Goal: Transaction & Acquisition: Purchase product/service

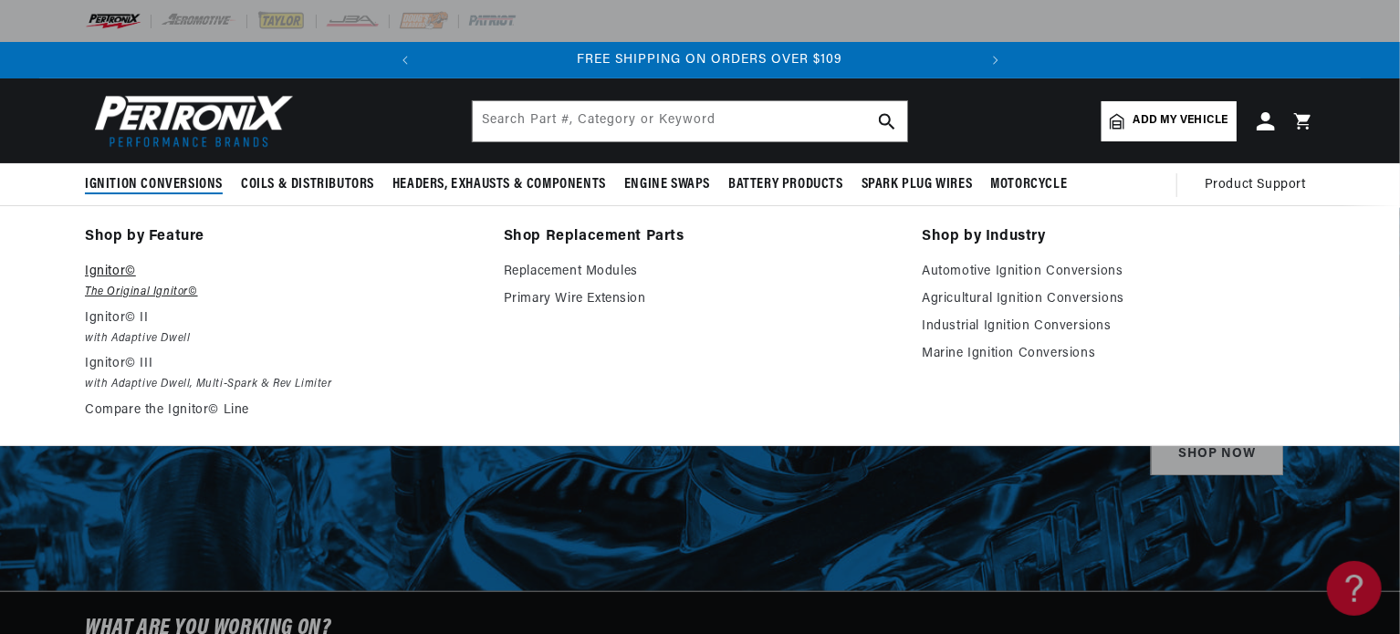
scroll to position [0, 553]
click at [117, 294] on em "The Original Ignitor©" at bounding box center [281, 292] width 393 height 19
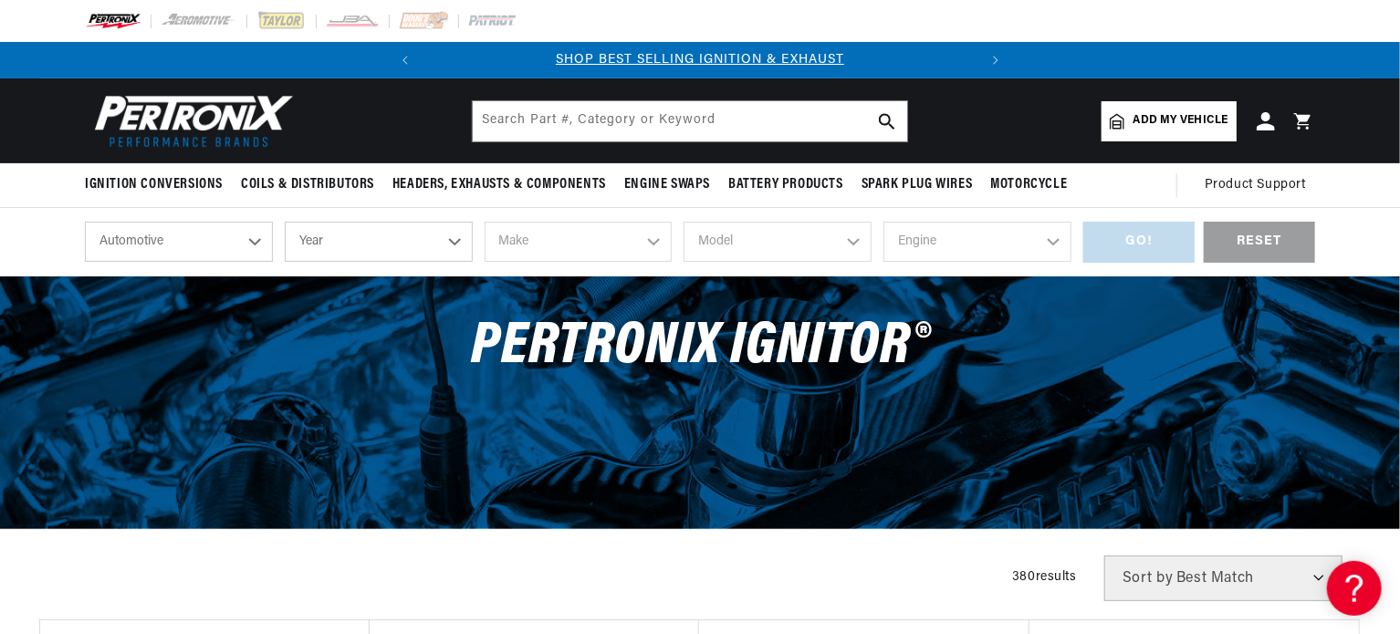
click at [393, 258] on select "Year 2026 2025 2024 2023 2022 2021 2020 2019 2018 2017 2016 2015 2014 2013 2012…" at bounding box center [379, 242] width 188 height 40
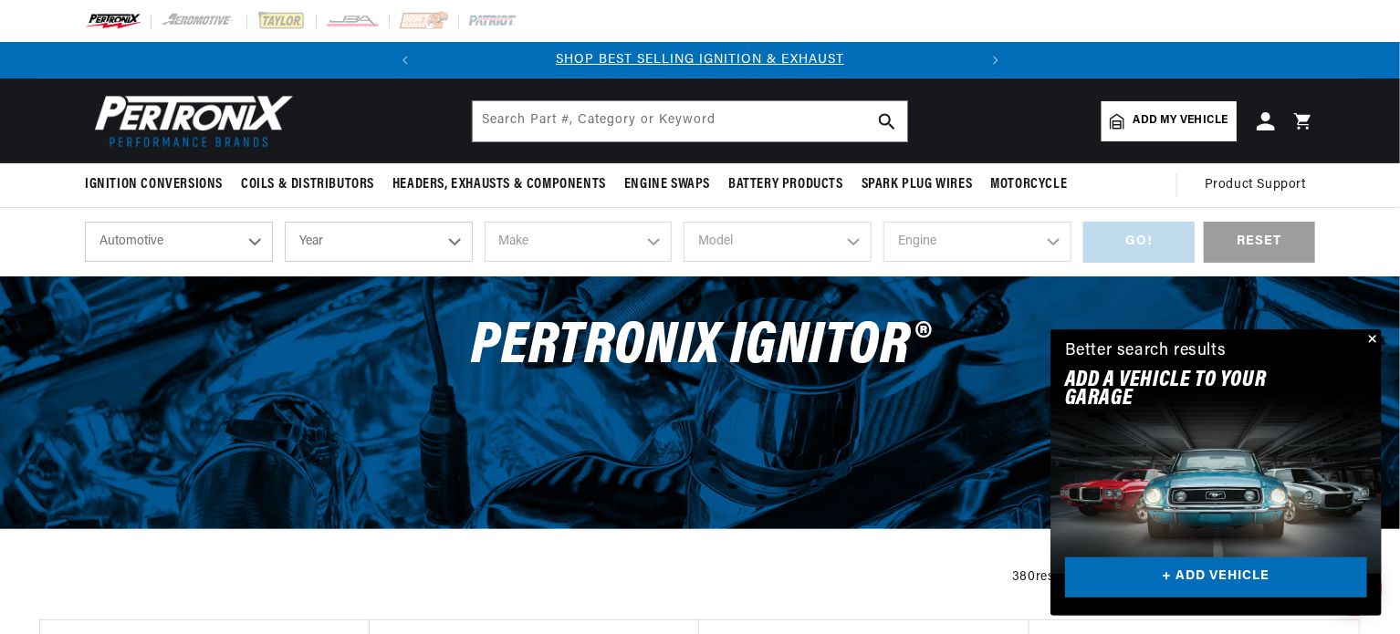
click at [343, 238] on select "Year 2026 2025 2024 2023 2022 2021 2020 2019 2018 2017 2016 2015 2014 2013 2012…" at bounding box center [379, 242] width 188 height 40
select select "1957"
click at [285, 222] on select "Year 2026 2025 2024 2023 2022 2021 2020 2019 2018 2017 2016 2015 2014 2013 2012…" at bounding box center [379, 242] width 188 height 40
select select "1957"
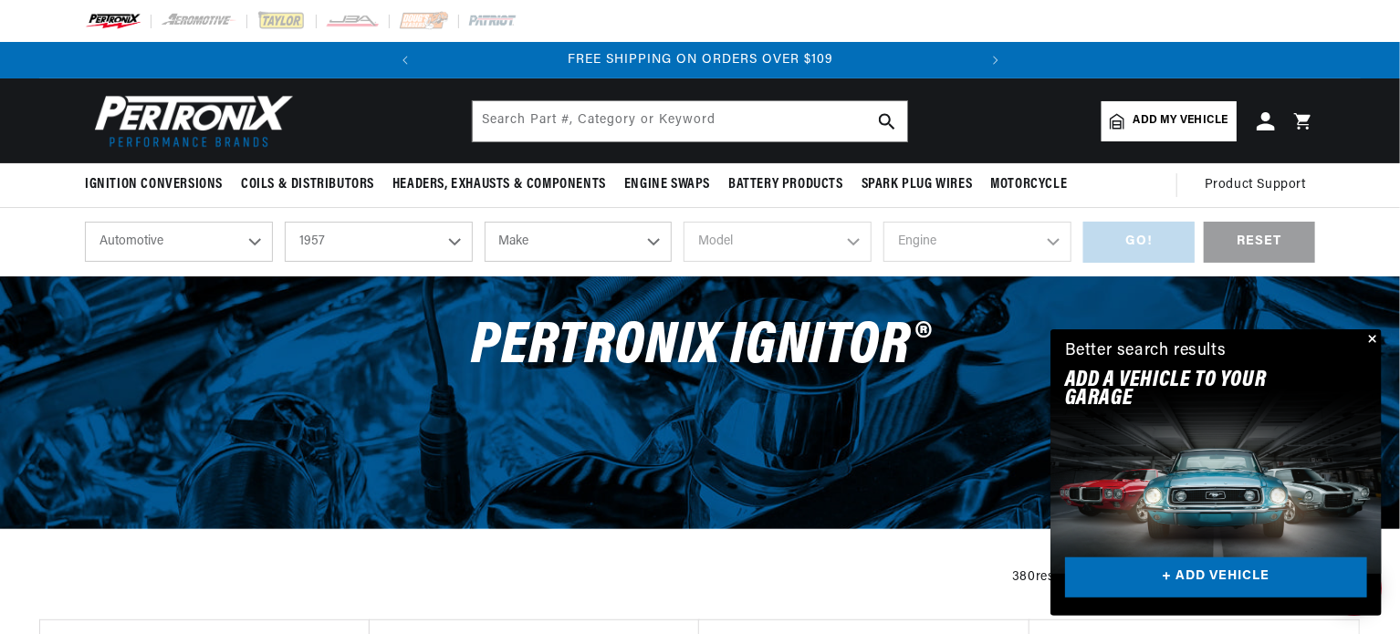
click at [596, 239] on select "Make Alfa Romeo Aston Martin Austin Healey Buick Cadillac Chevrolet Chrysler Do…" at bounding box center [578, 242] width 188 height 40
select select "Ford"
click at [484, 222] on select "Make Alfa Romeo Aston Martin Austin Healey Buick Cadillac Chevrolet Chrysler Do…" at bounding box center [578, 242] width 188 height 40
select select "Ford"
click at [734, 247] on select "Model Club Country Sedan Country Squire Courier Sedan Delivery Custom Custom 30…" at bounding box center [777, 242] width 188 height 40
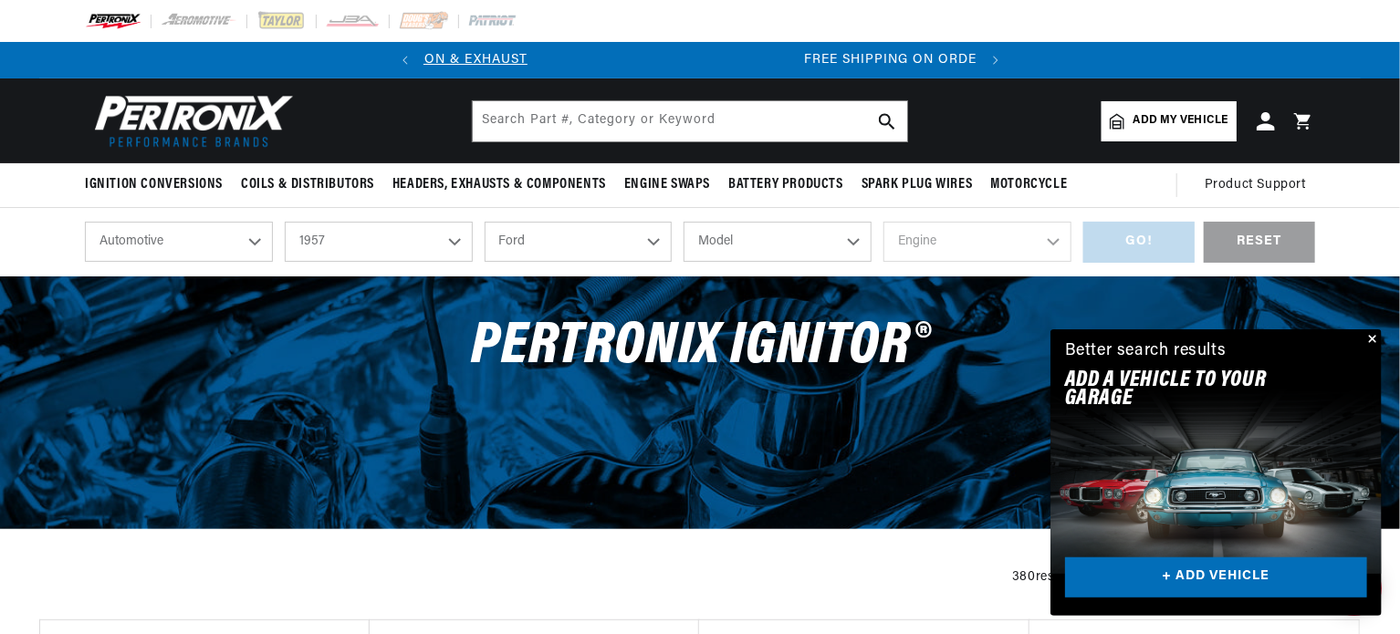
select select "Thunderbird"
click at [683, 222] on select "Model Club Country Sedan Country Squire Courier Sedan Delivery Custom Custom 30…" at bounding box center [777, 242] width 188 height 40
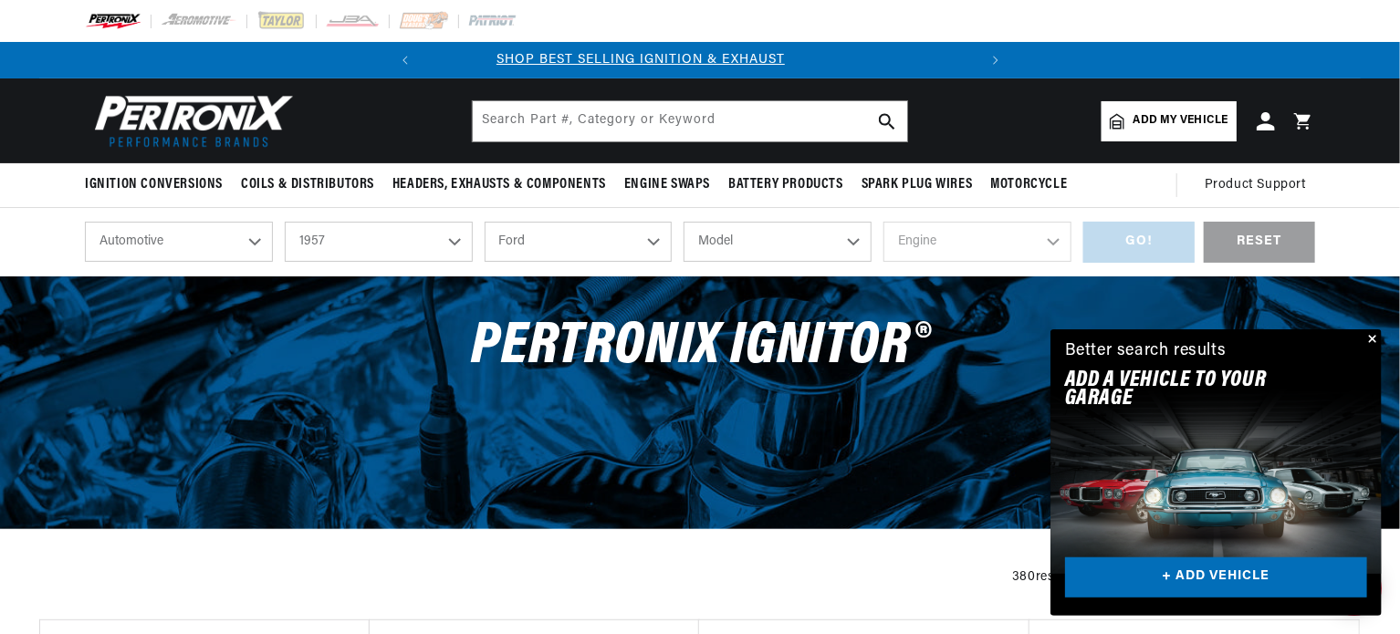
select select "Thunderbird"
click at [955, 244] on select "Engine 4.8L 5.4L 5.8L" at bounding box center [977, 242] width 188 height 40
select select "5.4L"
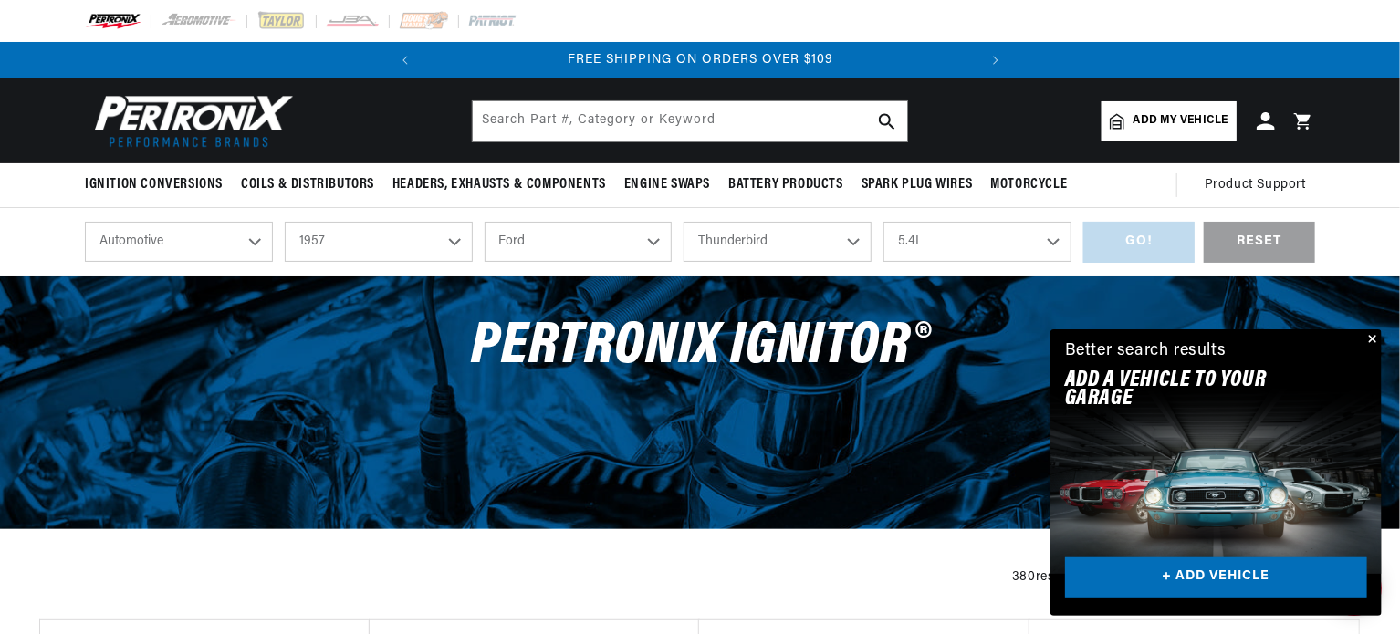
click at [883, 222] on select "Engine 4.8L 5.4L 5.8L" at bounding box center [977, 242] width 188 height 40
select select "5.4L"
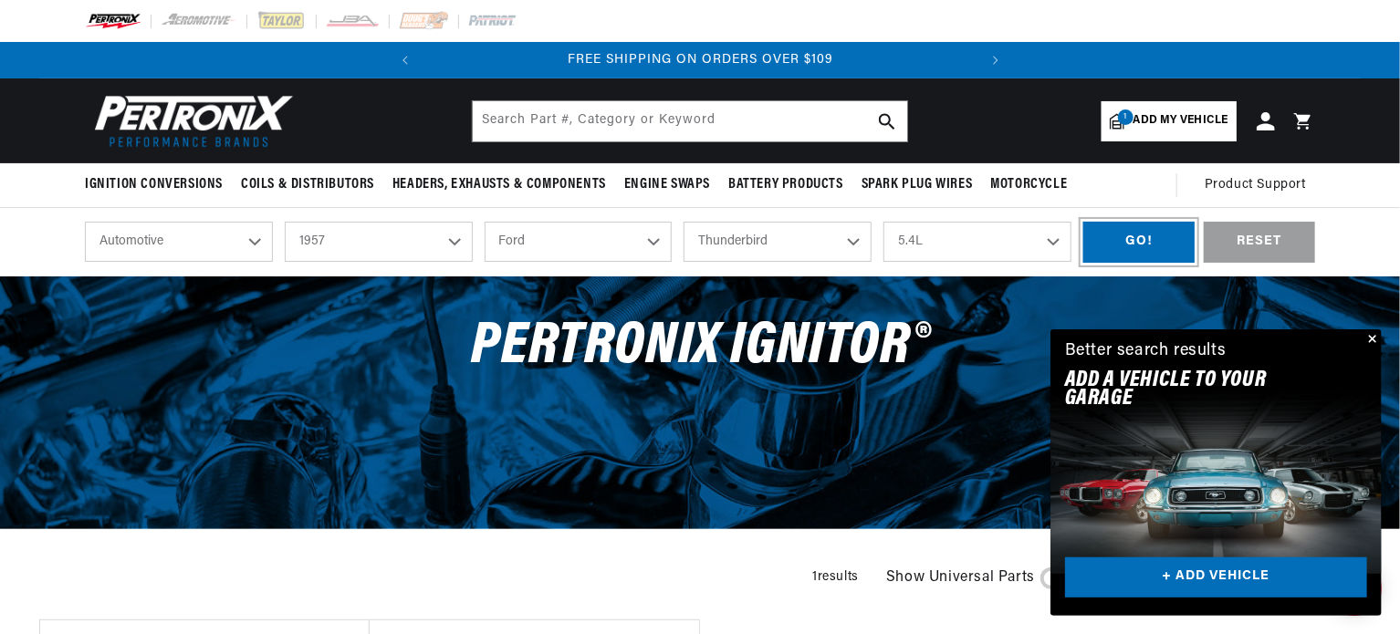
click at [1157, 239] on div "GO!" at bounding box center [1138, 242] width 111 height 41
